Goal: Task Accomplishment & Management: Complete application form

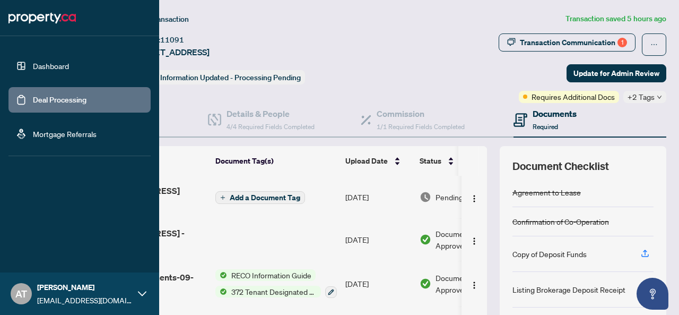
click at [33, 96] on link "Deal Processing" at bounding box center [60, 100] width 54 height 10
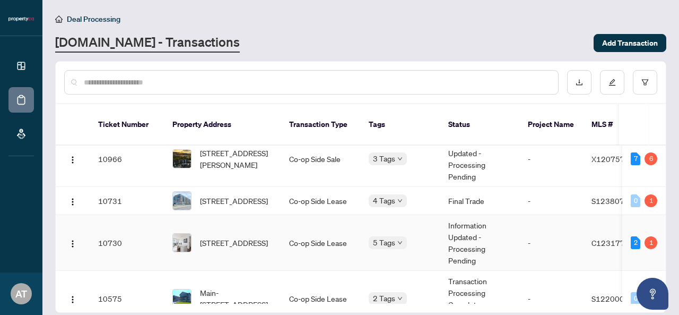
scroll to position [158, 0]
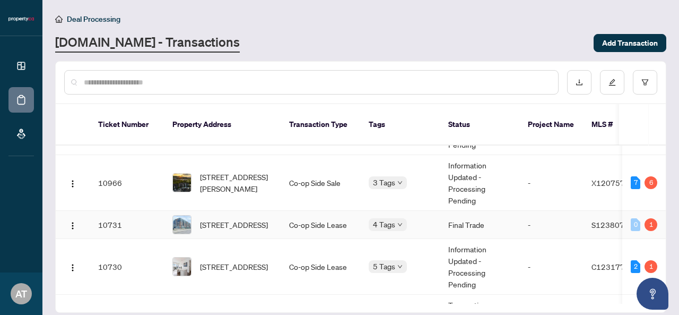
click at [275, 211] on td "[STREET_ADDRESS]" at bounding box center [222, 225] width 117 height 28
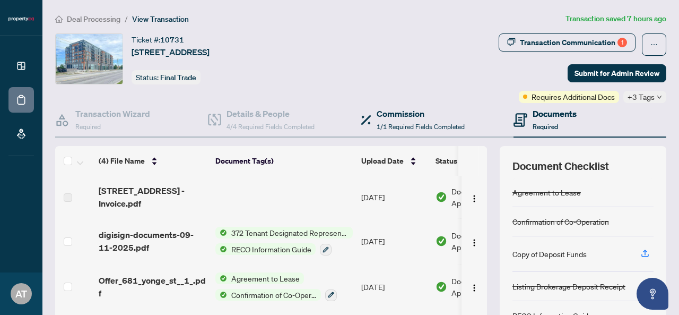
drag, startPoint x: 540, startPoint y: 45, endPoint x: 483, endPoint y: 105, distance: 82.5
click at [483, 105] on div "Ticket #: 10731 [STREET_ADDRESS] Status: Final Trade Transaction Communication …" at bounding box center [361, 219] width 620 height 372
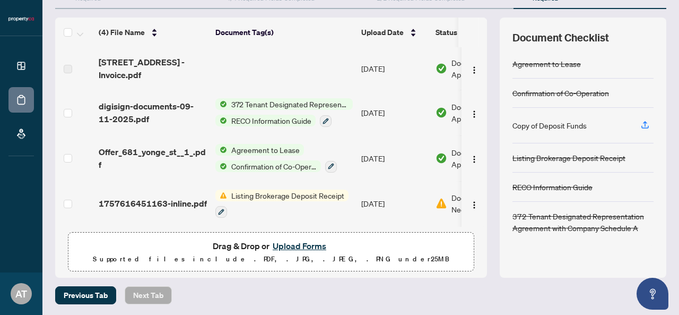
scroll to position [2, 0]
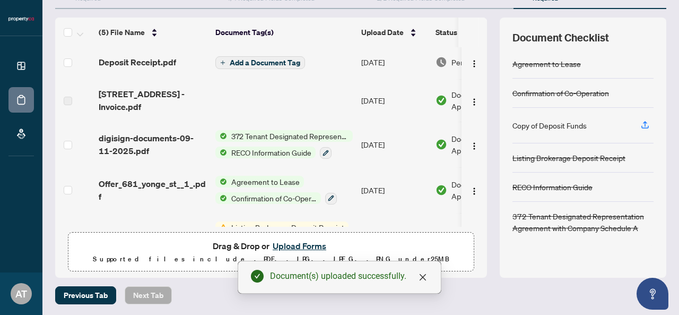
click at [449, 298] on div "Previous Tab Next Tab" at bounding box center [360, 295] width 611 height 18
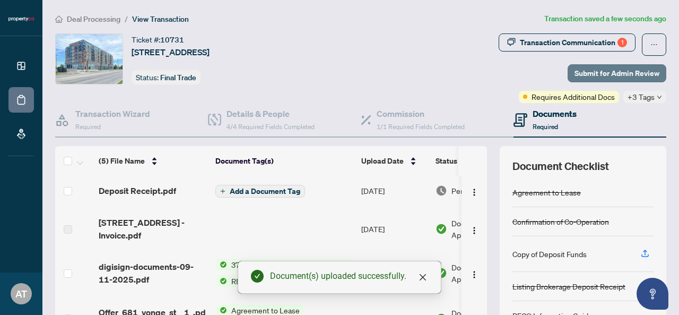
click at [595, 66] on span "Submit for Admin Review" at bounding box center [617, 73] width 85 height 17
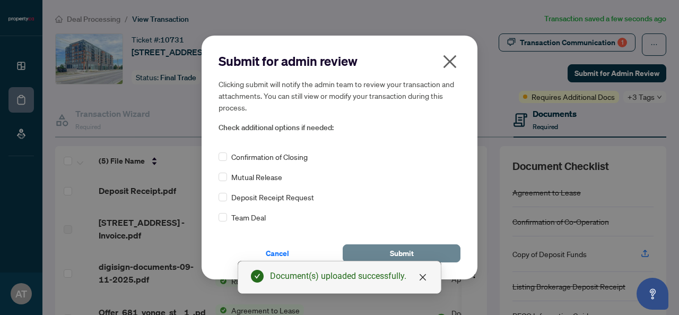
click at [380, 246] on button "Submit" at bounding box center [402, 253] width 118 height 18
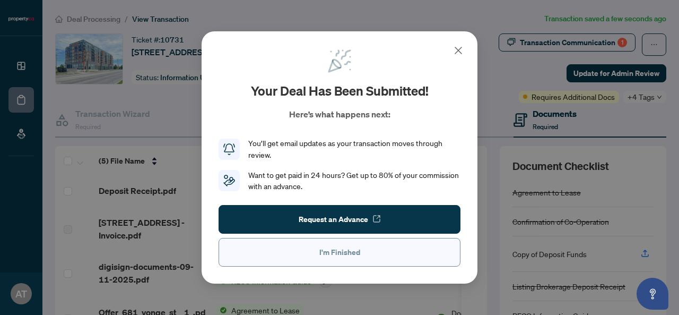
click at [336, 259] on span "I'm Finished" at bounding box center [339, 252] width 41 height 17
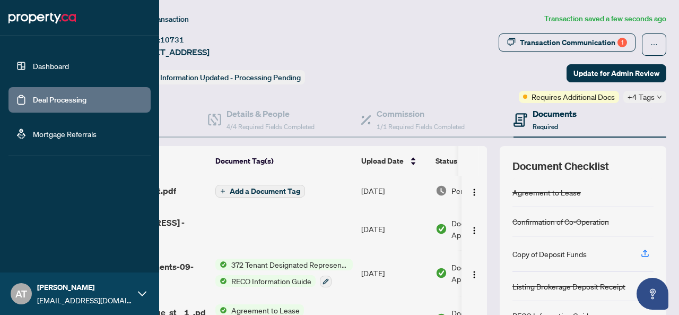
click at [62, 103] on link "Deal Processing" at bounding box center [60, 100] width 54 height 10
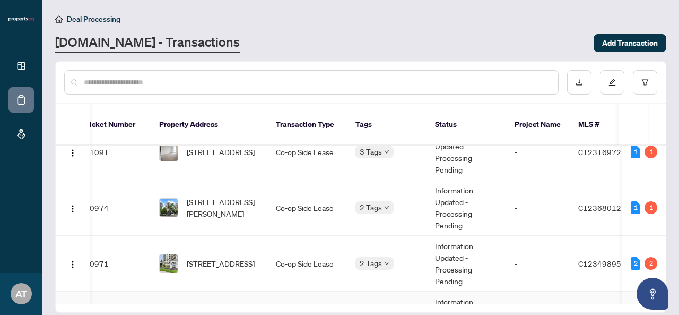
scroll to position [0, 13]
